Goal: Task Accomplishment & Management: Manage account settings

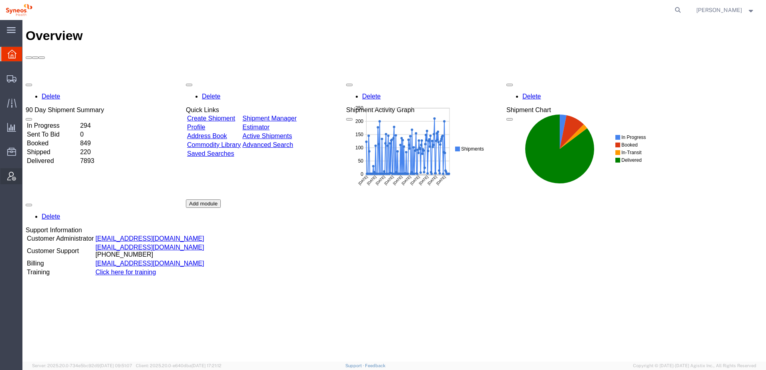
click at [28, 175] on span "Account Admin" at bounding box center [25, 176] width 6 height 16
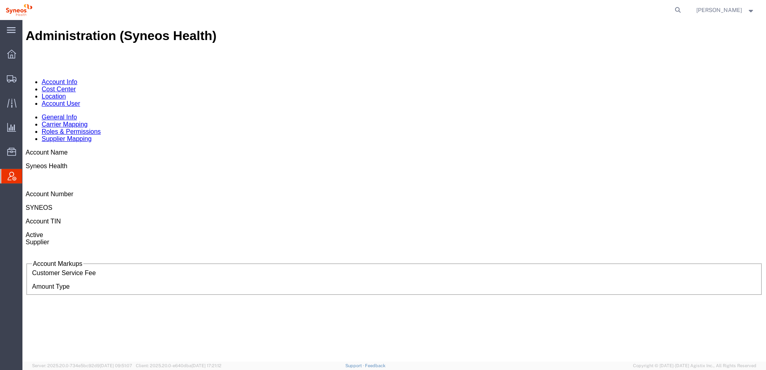
click at [80, 100] on link "Account User" at bounding box center [61, 103] width 38 height 7
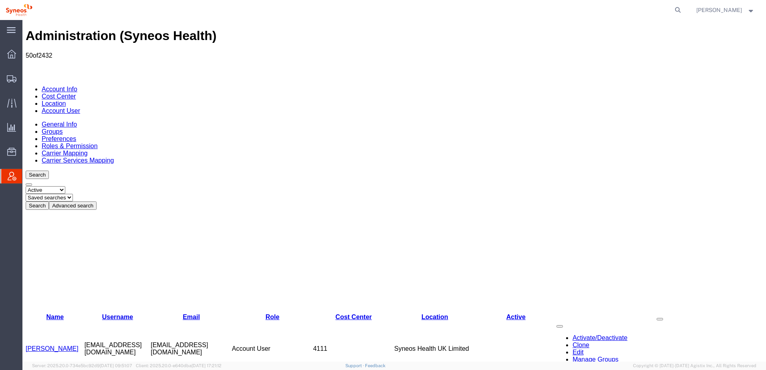
click at [97, 201] on button "Advanced search" at bounding box center [73, 205] width 48 height 8
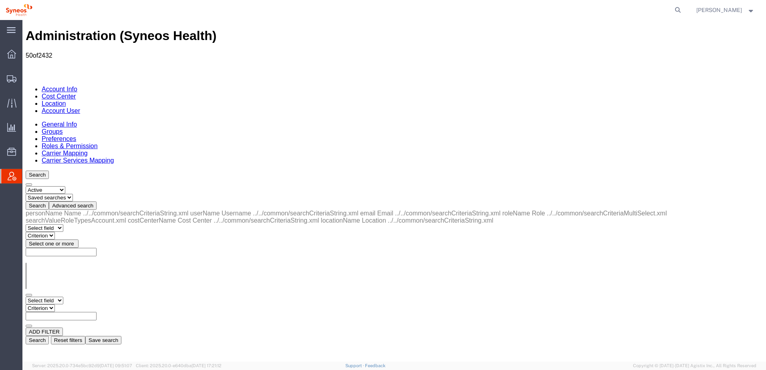
click at [63, 297] on select "Select field Cost Center Email Location Name Role Username" at bounding box center [45, 301] width 38 height 8
select select "personName"
click at [26, 297] on select "Select field Cost Center Email Location Name Role Username" at bounding box center [45, 301] width 38 height 8
click at [74, 304] on select "Criterion contains does not contain is is blank is not blank starts with" at bounding box center [50, 308] width 48 height 8
select select "contains"
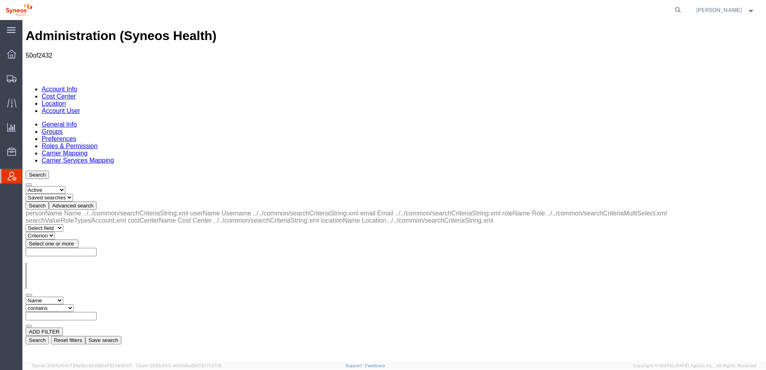
click at [74, 304] on select "Criterion contains does not contain is is blank is not blank starts with" at bounding box center [50, 308] width 48 height 8
click at [97, 312] on input "text" at bounding box center [61, 316] width 71 height 8
paste input "[PERSON_NAME]"
type input "[PERSON_NAME]"
click at [49, 336] on button "Search" at bounding box center [37, 340] width 23 height 8
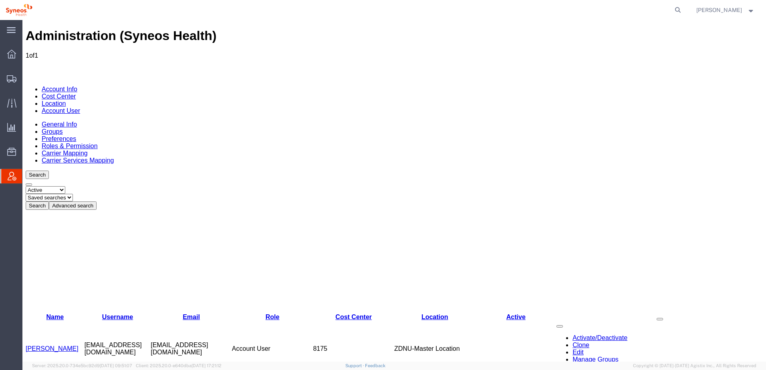
click at [63, 345] on link "[PERSON_NAME]" at bounding box center [52, 348] width 53 height 7
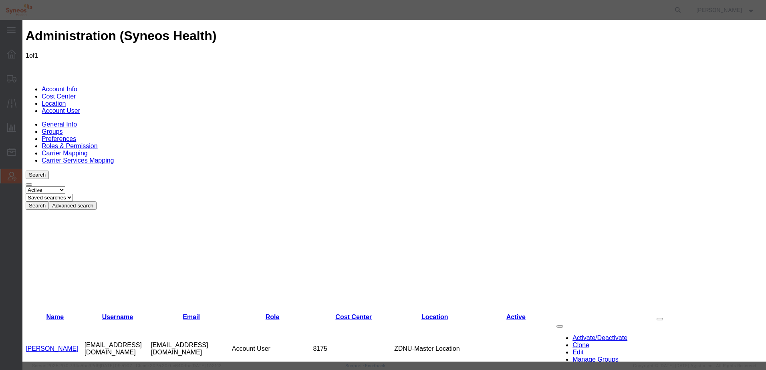
select select "DEPARTMENT"
type input "roman"
select select "{"locationId":"48853","street1":"Str. [PERSON_NAME] Nr. 8","street2":"[GEOGRAPH…"
type input "Str. [PERSON_NAME] Nr. 8"
type input "[GEOGRAPHIC_DATA]"
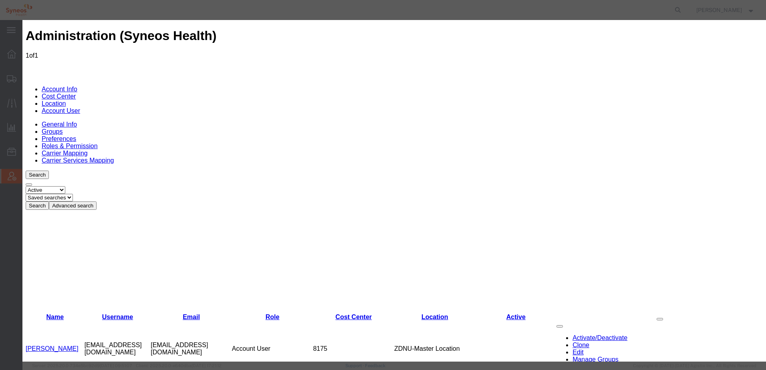
type input "[GEOGRAPHIC_DATA]"
type input "020945"
select select "RO"
